Goal: Task Accomplishment & Management: Use online tool/utility

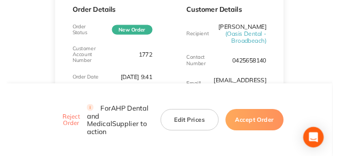
scroll to position [214, 0]
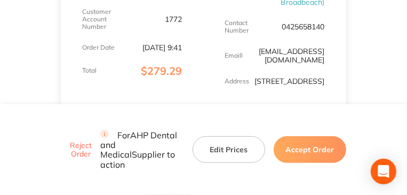
click at [199, 97] on div "Order Details Order Status New Order Customer Account Number 1772 Order Date Au…" at bounding box center [132, 24] width 143 height 192
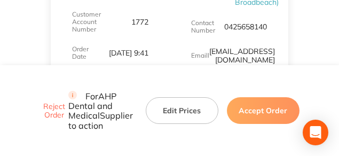
drag, startPoint x: 273, startPoint y: -3, endPoint x: 272, endPoint y: -12, distance: 9.7
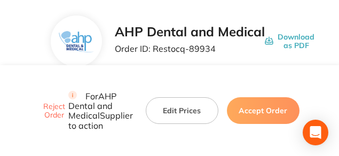
scroll to position [80, 0]
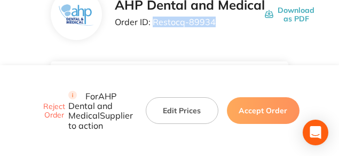
drag, startPoint x: 216, startPoint y: 21, endPoint x: 154, endPoint y: 27, distance: 62.2
click at [154, 27] on p "Order ID: Restocq- 89934" at bounding box center [190, 22] width 150 height 10
copy p "Restocq- 89934"
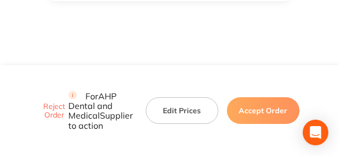
scroll to position [534, 0]
drag, startPoint x: 258, startPoint y: 95, endPoint x: 336, endPoint y: 88, distance: 77.8
click at [258, 97] on button "Accept Order" at bounding box center [263, 110] width 73 height 27
click at [247, 97] on button "Accept Order" at bounding box center [263, 110] width 73 height 27
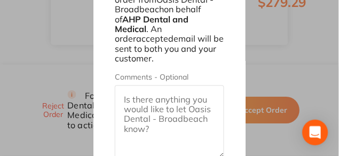
scroll to position [517, 0]
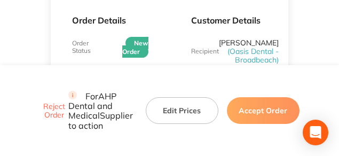
scroll to position [90, 0]
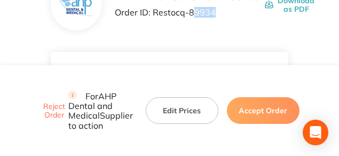
drag, startPoint x: 191, startPoint y: 13, endPoint x: 213, endPoint y: 12, distance: 21.9
click at [213, 12] on p "Order ID: Restocq- 89934" at bounding box center [190, 12] width 150 height 10
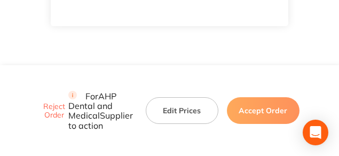
scroll to position [544, 0]
